Goal: Task Accomplishment & Management: Manage account settings

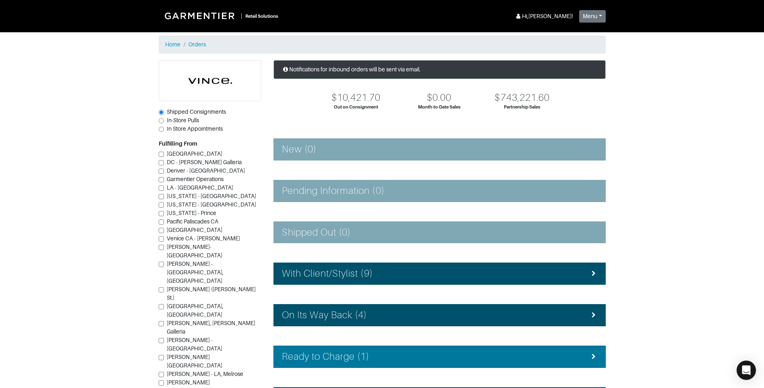
click at [387, 353] on div "Ready to Charge (1)" at bounding box center [439, 357] width 315 height 12
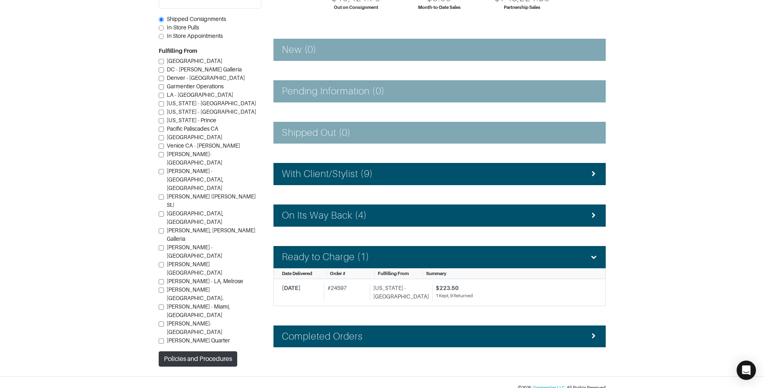
scroll to position [110, 0]
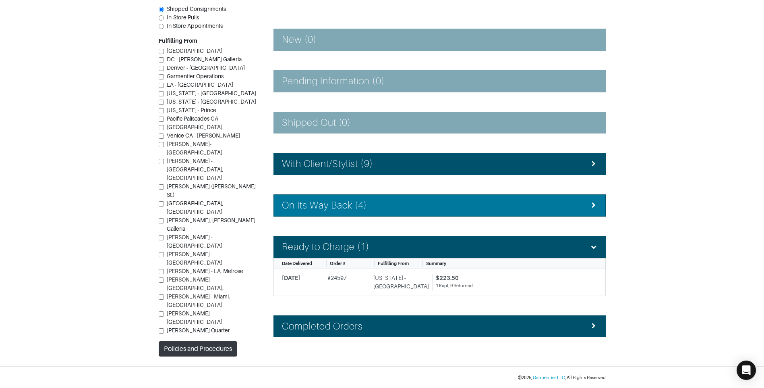
click at [340, 203] on h4 "On Its Way Back (4)" at bounding box center [324, 205] width 85 height 12
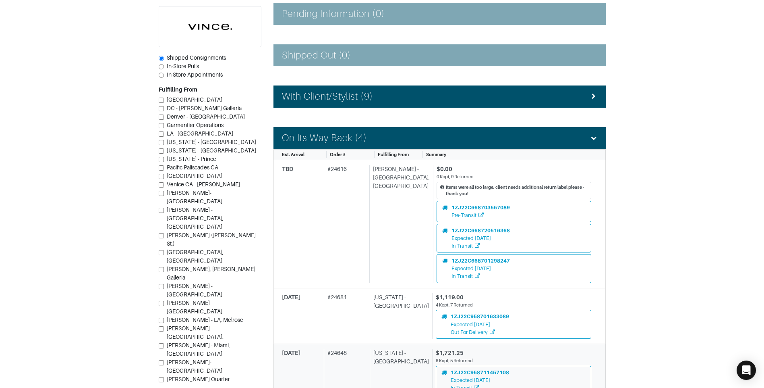
scroll to position [230, 0]
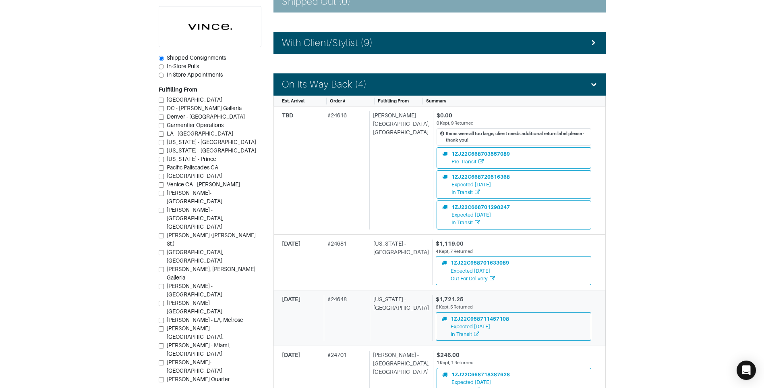
click at [401, 318] on div "[US_STATE] - [GEOGRAPHIC_DATA]" at bounding box center [399, 318] width 59 height 46
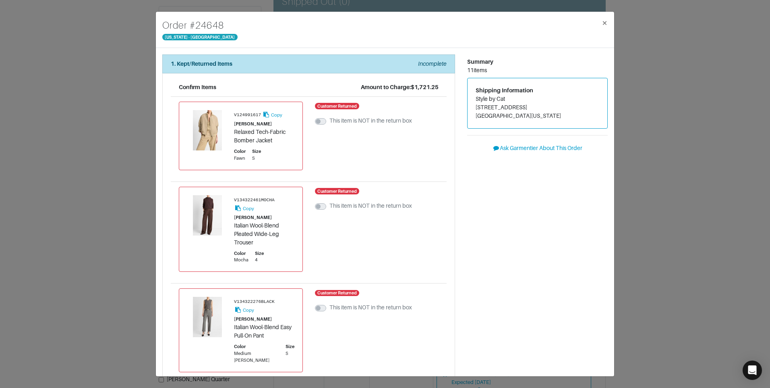
drag, startPoint x: 705, startPoint y: 268, endPoint x: 700, endPoint y: 264, distance: 6.3
click at [701, 264] on div "Order # 24648 New York - 5th Avenue × 1. Kept/Returned Items Incomplete Confirm…" at bounding box center [385, 194] width 770 height 388
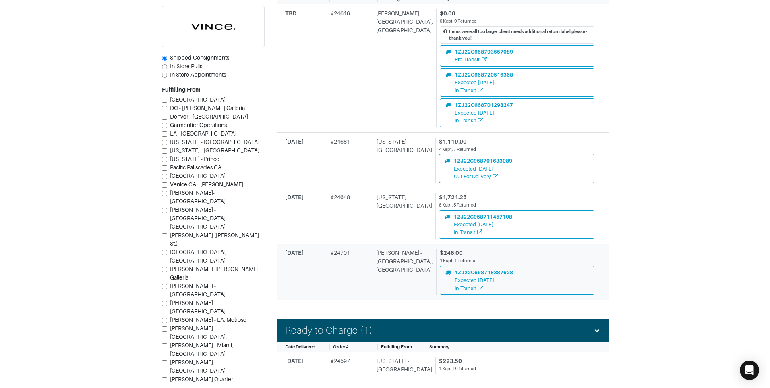
scroll to position [351, 0]
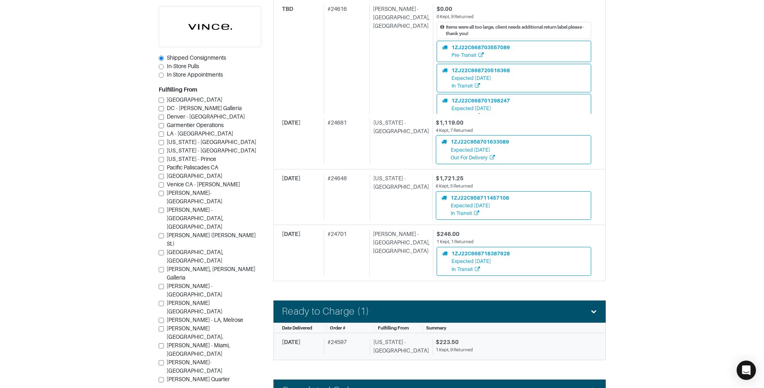
click at [407, 348] on div "[US_STATE] - [GEOGRAPHIC_DATA]" at bounding box center [399, 346] width 59 height 17
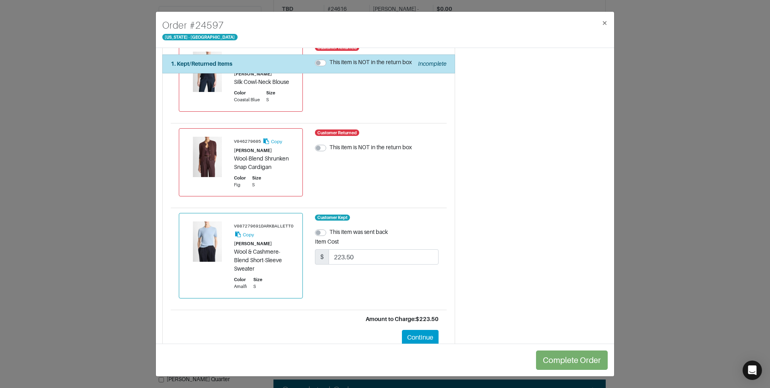
scroll to position [723, 0]
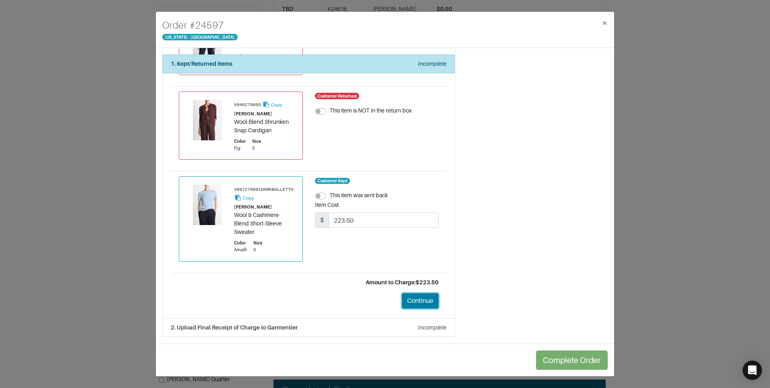
click at [421, 293] on button "Continue" at bounding box center [420, 300] width 37 height 15
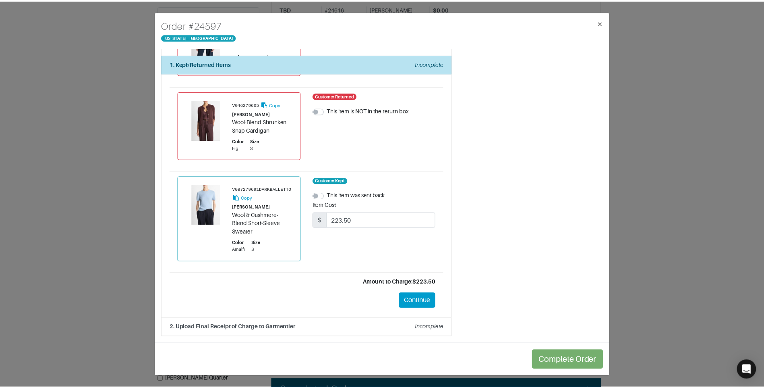
scroll to position [0, 0]
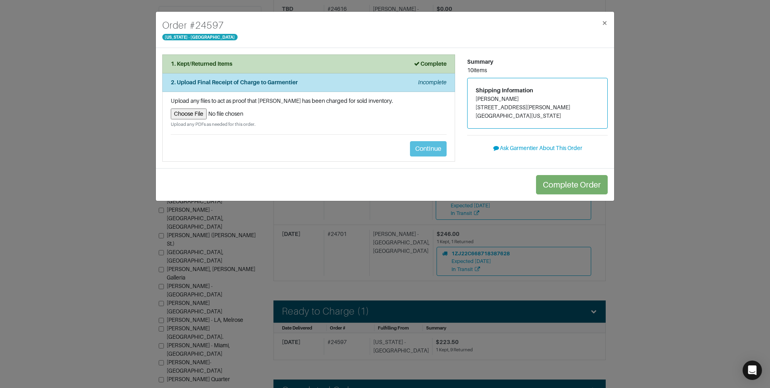
click at [197, 118] on input "file" at bounding box center [309, 113] width 276 height 11
type input "C:\fakepath\exchange_receipt_4664836d-aad1-4cf6-8e52-68acf7fcd05c.pdf"
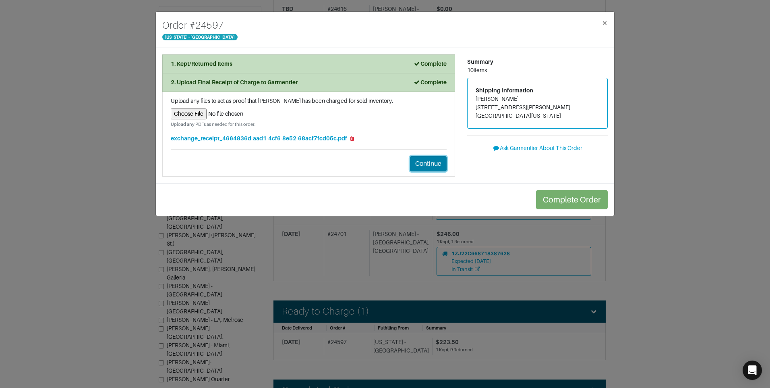
click at [436, 168] on button "Continue" at bounding box center [428, 163] width 37 height 15
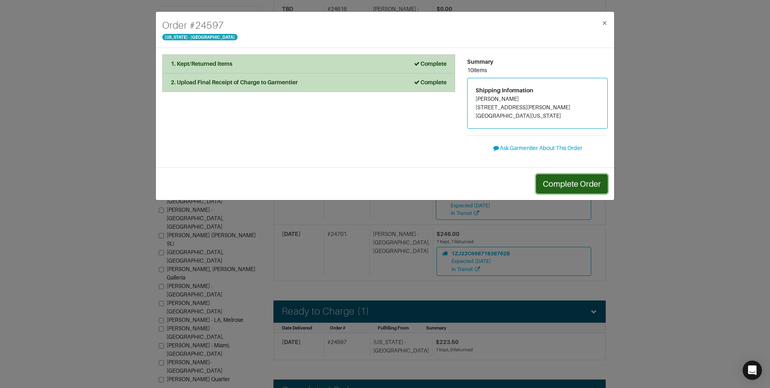
click at [568, 183] on button "Complete Order" at bounding box center [572, 183] width 72 height 19
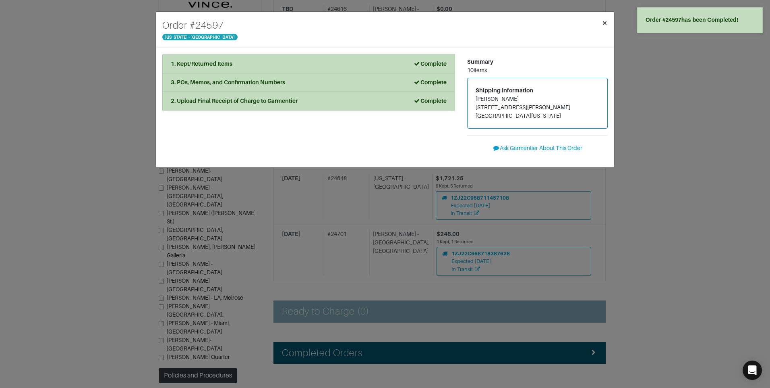
click at [604, 19] on span "×" at bounding box center [605, 22] width 6 height 11
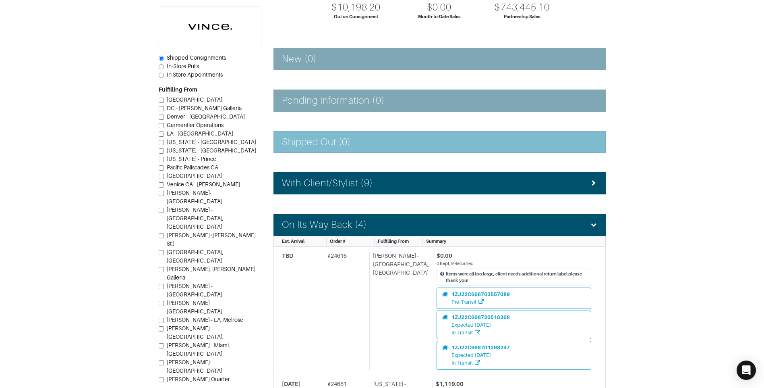
scroll to position [161, 0]
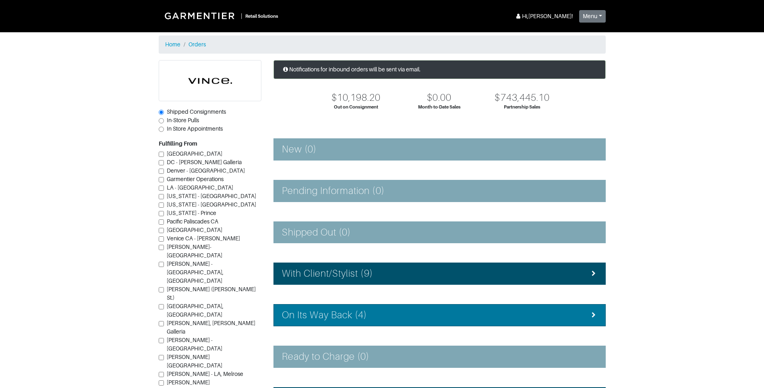
click at [368, 323] on li "On Its Way Back (4)" at bounding box center [440, 315] width 332 height 22
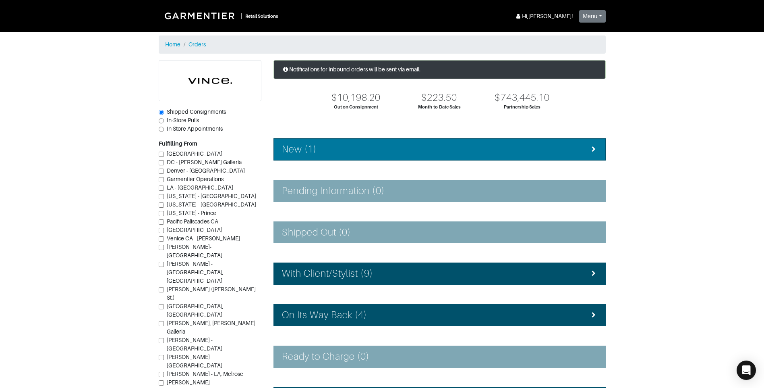
click at [380, 160] on li "New (1)" at bounding box center [440, 149] width 332 height 22
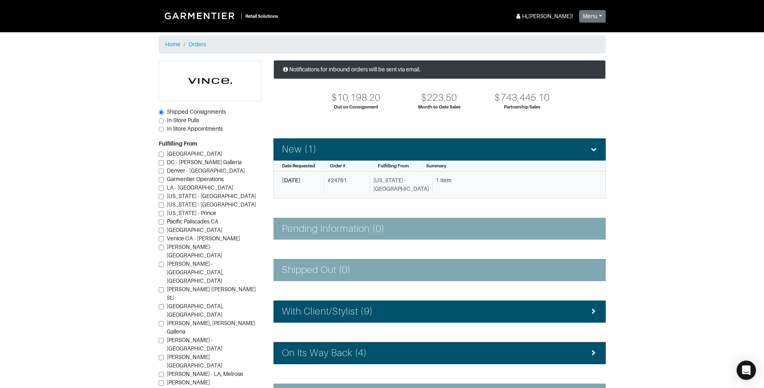
click at [414, 183] on div "[US_STATE] - [GEOGRAPHIC_DATA]" at bounding box center [399, 184] width 59 height 17
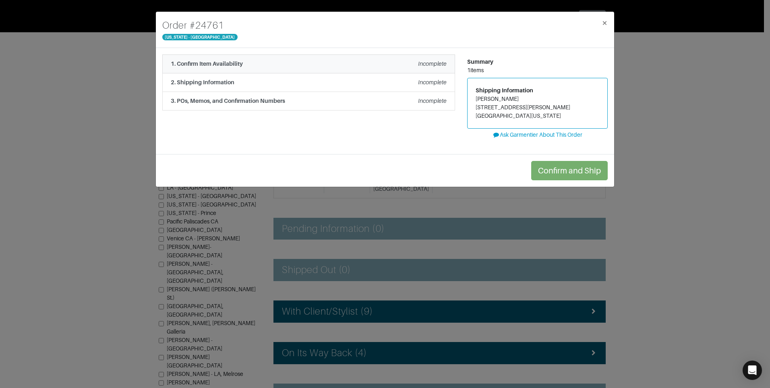
click at [328, 63] on div "1. Confirm Item Availability Incomplete" at bounding box center [309, 64] width 276 height 8
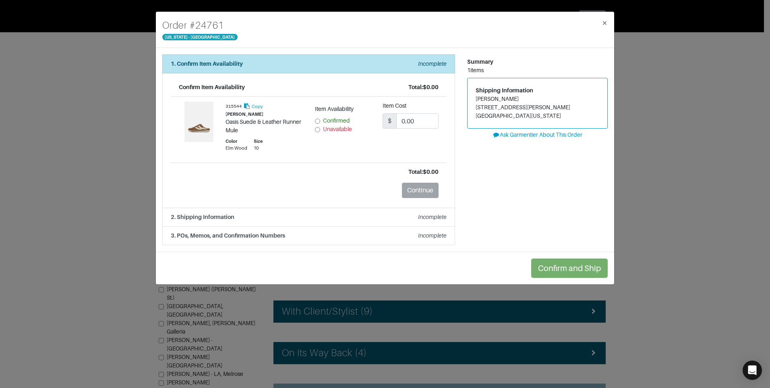
click at [317, 131] on input "Unavailable" at bounding box center [317, 129] width 5 height 5
radio input "true"
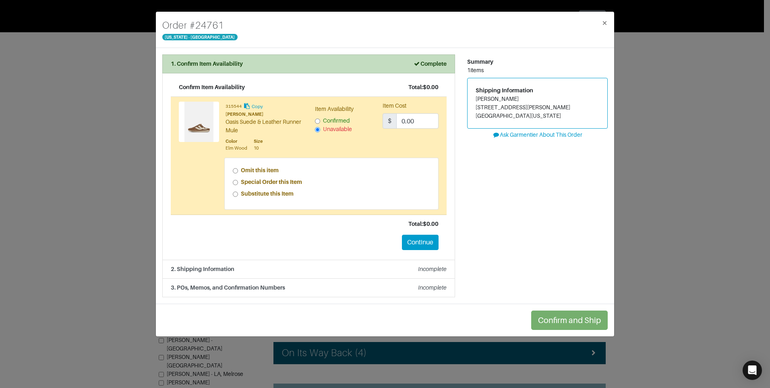
click at [241, 181] on strong "Special Order this Item" at bounding box center [271, 181] width 61 height 6
click at [238, 181] on input "Special Order this Item" at bounding box center [235, 182] width 5 height 5
radio input "true"
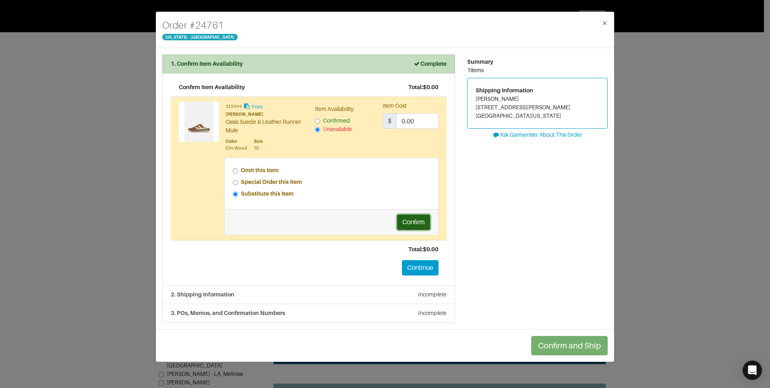
click at [417, 228] on button "Confirm" at bounding box center [413, 221] width 33 height 15
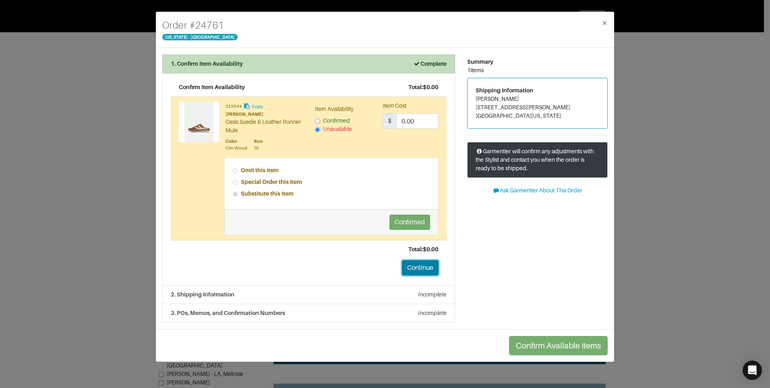
click at [425, 272] on button "Continue" at bounding box center [420, 267] width 37 height 15
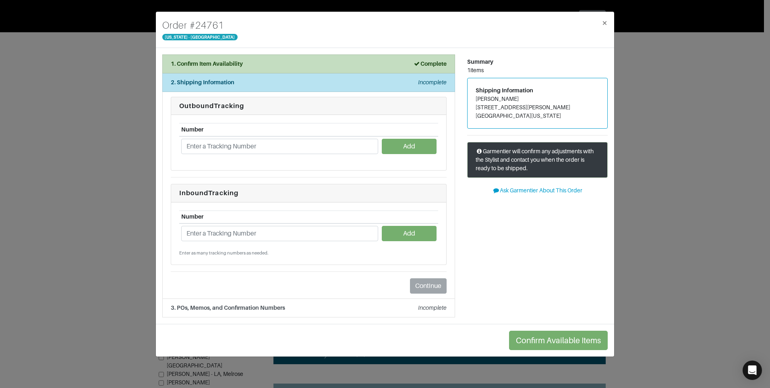
click at [476, 97] on address "Rebecca Landin 11421 E. Ricks Circle Dallas, Texas 75230" at bounding box center [538, 107] width 124 height 25
copy address "Rebecca Landin"
click at [511, 106] on address "Rebecca Landin 11421 E. Ricks Circle Dallas, Texas 75230" at bounding box center [538, 107] width 124 height 25
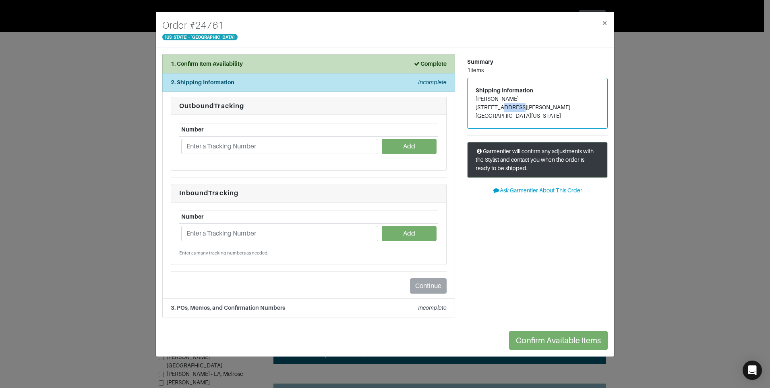
click at [511, 106] on address "Rebecca Landin 11421 E. Ricks Circle Dallas, Texas 75230" at bounding box center [538, 107] width 124 height 25
copy address "11421 E. Ricks Circle"
click at [606, 20] on span "×" at bounding box center [605, 22] width 6 height 11
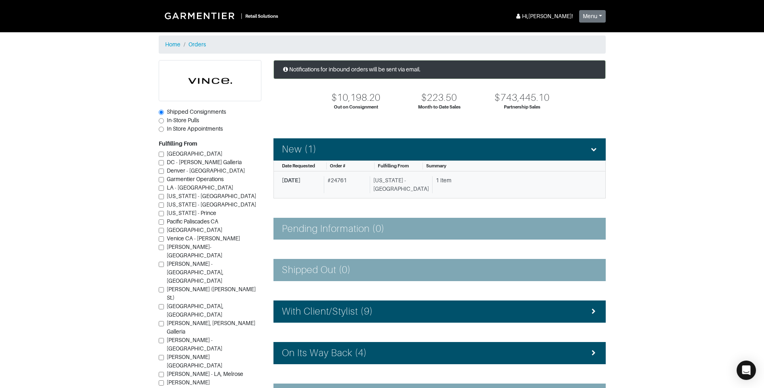
click at [415, 190] on div "[US_STATE] - [GEOGRAPHIC_DATA]" at bounding box center [399, 184] width 59 height 17
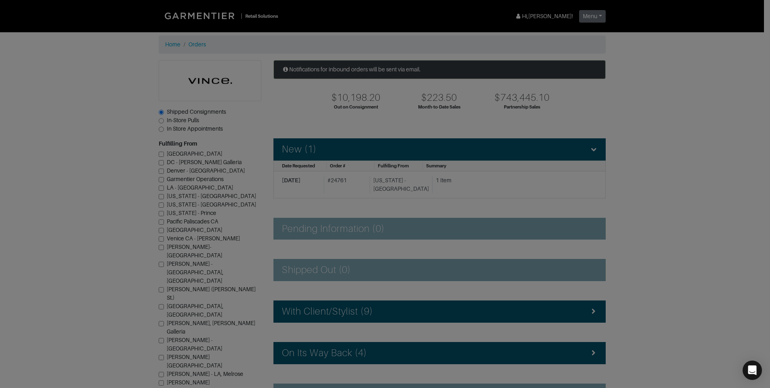
click at [418, 183] on div "1. Confirm Item Availability Complete Confirm Item Availability Total: $0.00 31…" at bounding box center [308, 108] width 305 height 149
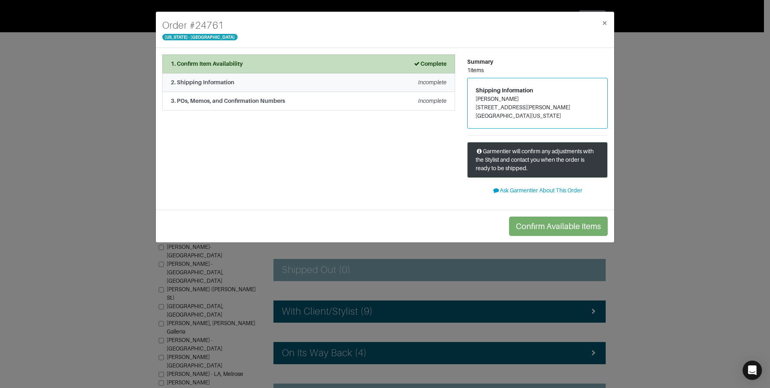
click at [310, 80] on div "2. Shipping Information Incomplete" at bounding box center [309, 82] width 276 height 8
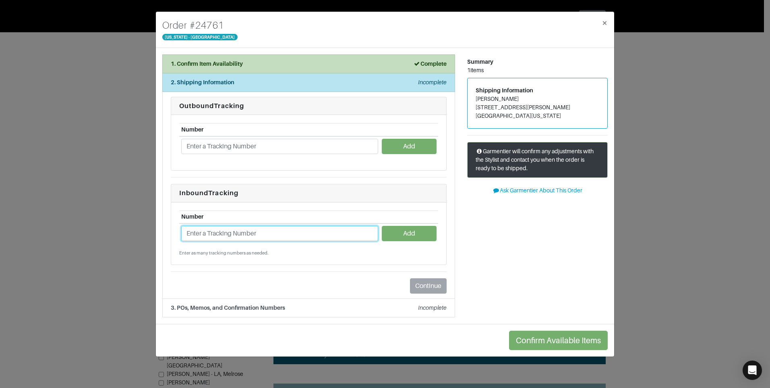
click at [265, 237] on input "text" at bounding box center [279, 233] width 197 height 15
type input "n"
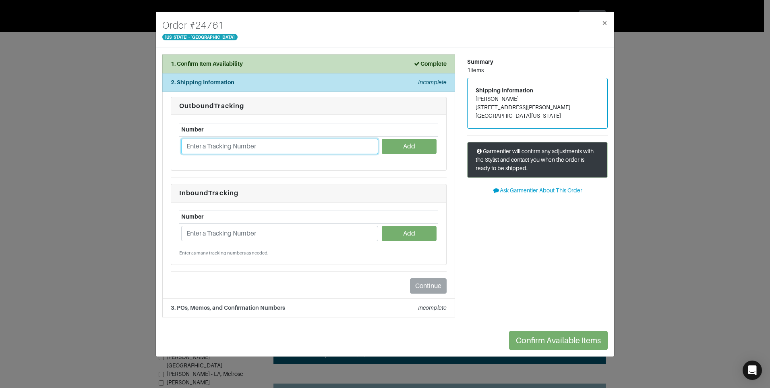
click at [300, 149] on input "text" at bounding box center [279, 146] width 197 height 15
type input "Ordered"
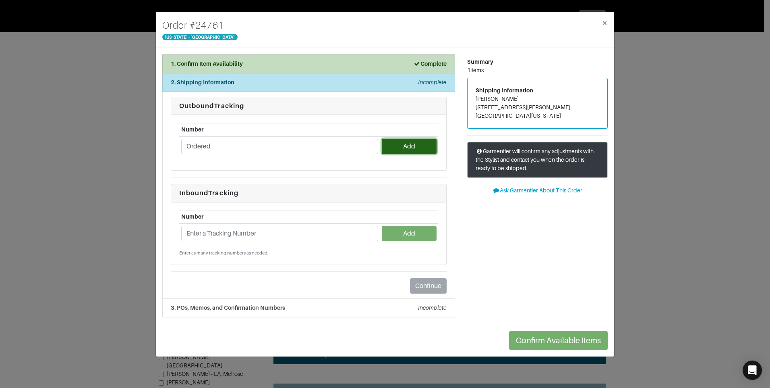
click at [421, 142] on button "Add" at bounding box center [409, 146] width 54 height 15
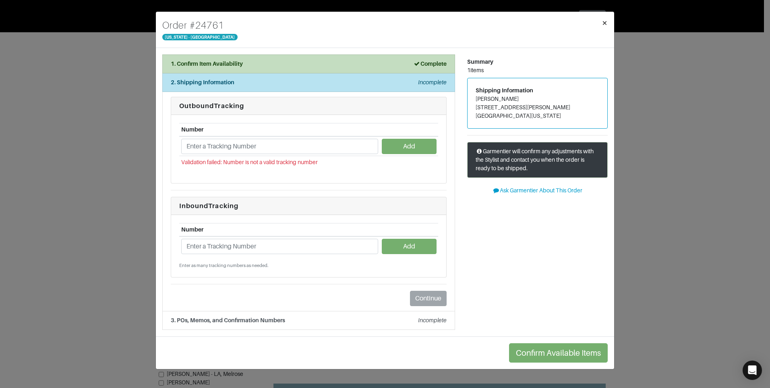
click at [602, 21] on span "×" at bounding box center [605, 22] width 6 height 11
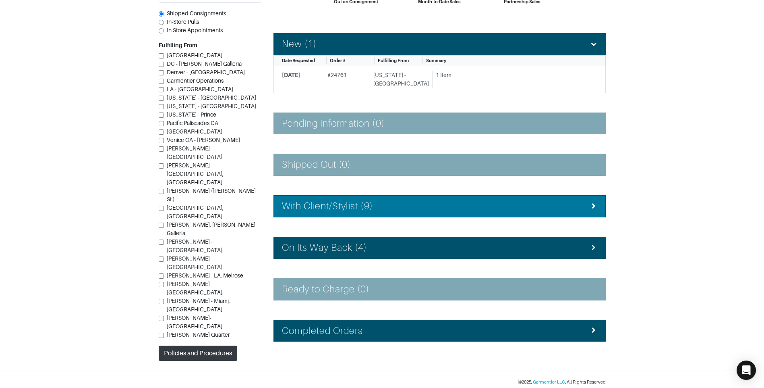
scroll to position [110, 0]
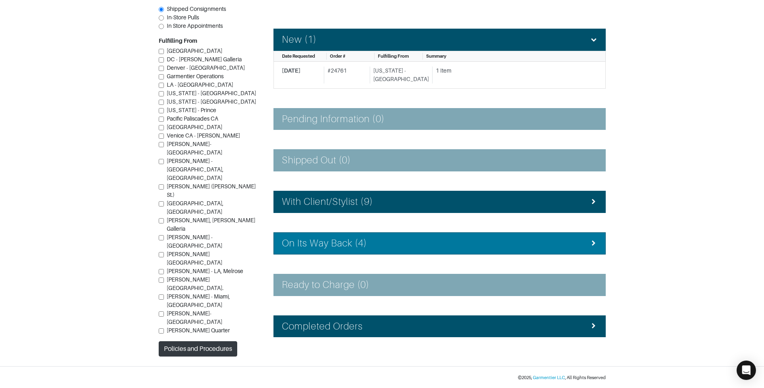
click at [367, 243] on h4 "On Its Way Back (4)" at bounding box center [324, 243] width 85 height 12
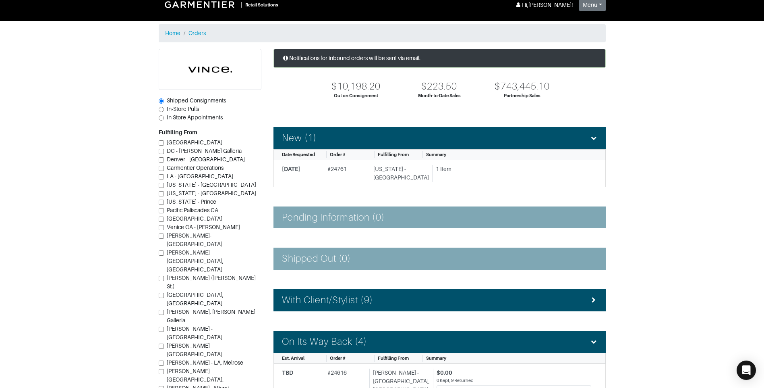
scroll to position [0, 0]
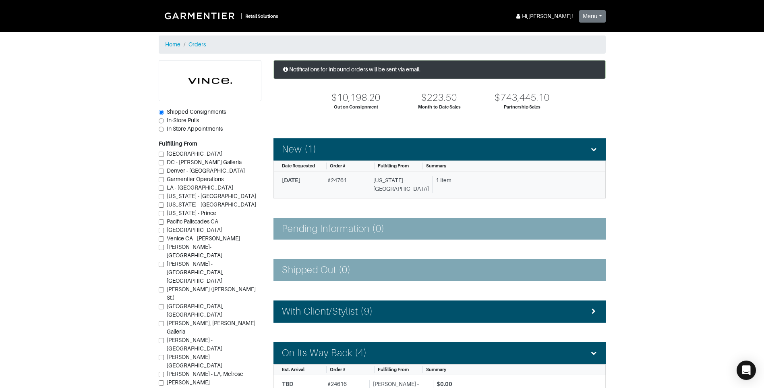
click at [436, 177] on div "1 Item" at bounding box center [514, 180] width 156 height 8
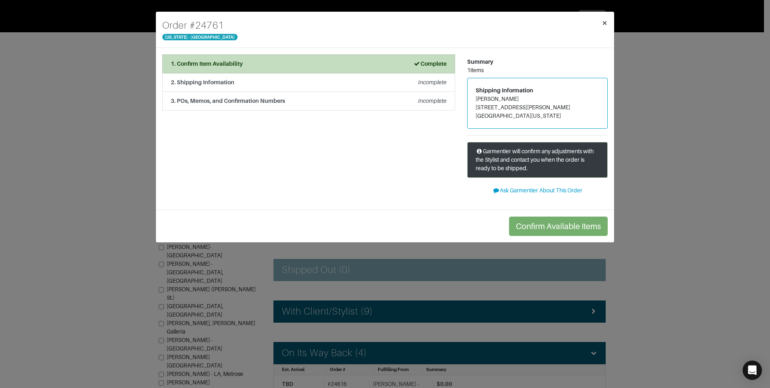
click at [603, 19] on span "×" at bounding box center [605, 22] width 6 height 11
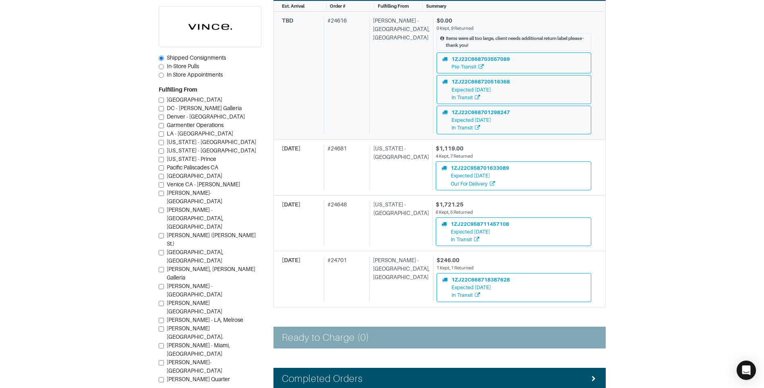
scroll to position [416, 0]
